Goal: Task Accomplishment & Management: Use online tool/utility

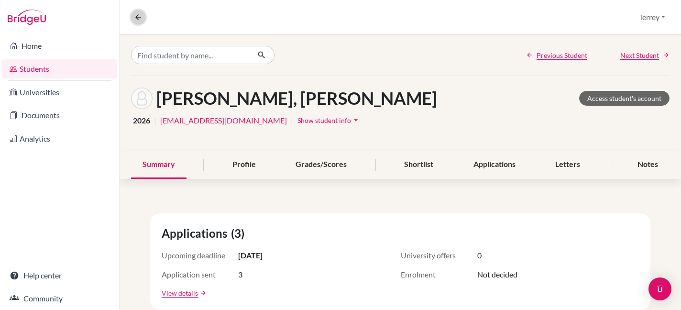
click at [138, 19] on icon at bounding box center [138, 17] width 9 height 9
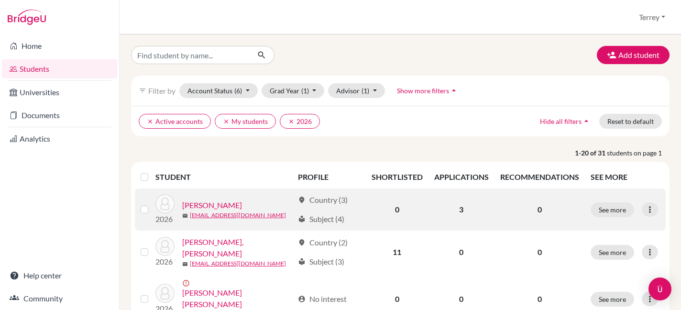
click at [200, 202] on link "[PERSON_NAME]" at bounding box center [212, 204] width 60 height 11
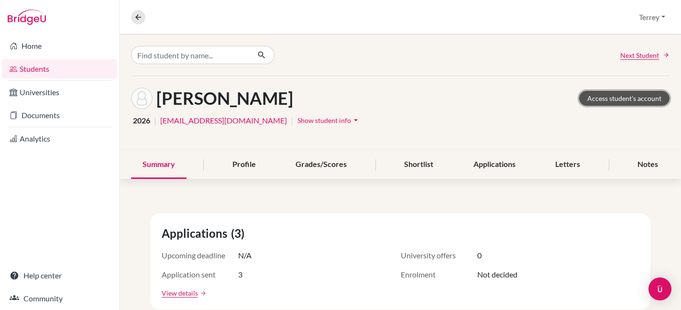
click at [632, 96] on link "Access student's account" at bounding box center [624, 98] width 90 height 15
